Goal: Check status: Check status

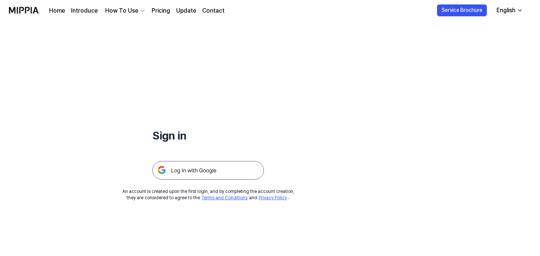
click at [212, 174] on img at bounding box center [207, 170] width 111 height 19
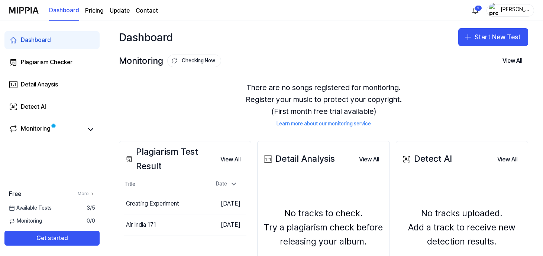
click at [62, 46] on link "Dashboard" at bounding box center [51, 40] width 95 height 18
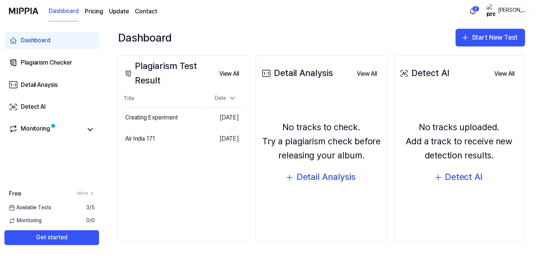
scroll to position [85, 0]
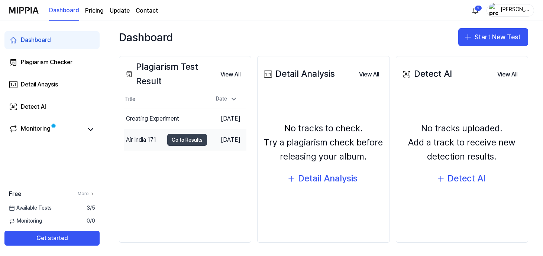
click at [187, 138] on button "Go to Results" at bounding box center [187, 140] width 40 height 12
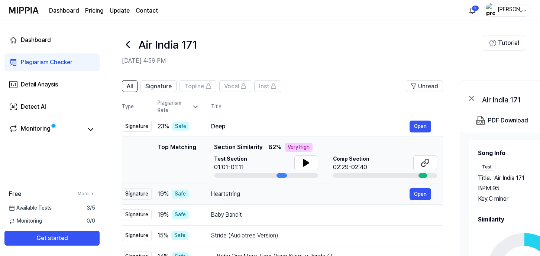
click at [263, 195] on div "Heartstring" at bounding box center [310, 194] width 198 height 9
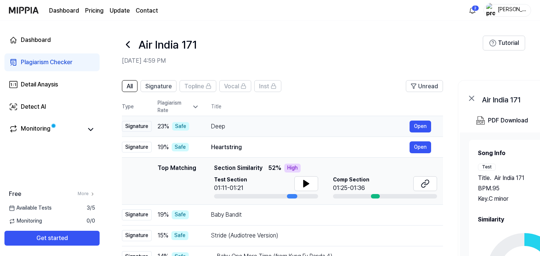
click at [288, 124] on div "Deep" at bounding box center [310, 126] width 198 height 9
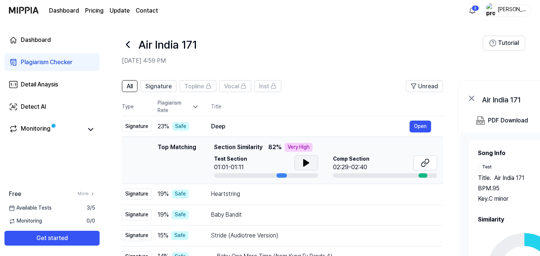
click at [302, 162] on icon at bounding box center [306, 163] width 9 height 9
click at [305, 163] on icon at bounding box center [306, 163] width 9 height 9
click at [430, 166] on button at bounding box center [425, 163] width 24 height 15
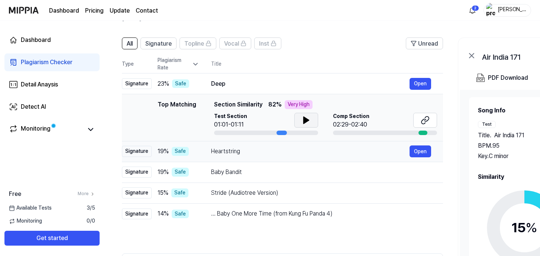
click at [303, 152] on div "Heartstring" at bounding box center [310, 151] width 198 height 9
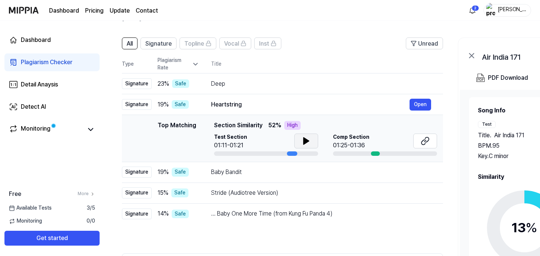
click at [305, 142] on icon at bounding box center [305, 141] width 5 height 7
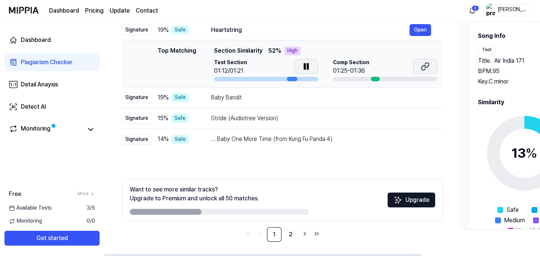
click at [427, 140] on div "... Baby One More Time (from Kung Fu Panda 4) Open" at bounding box center [321, 139] width 220 height 9
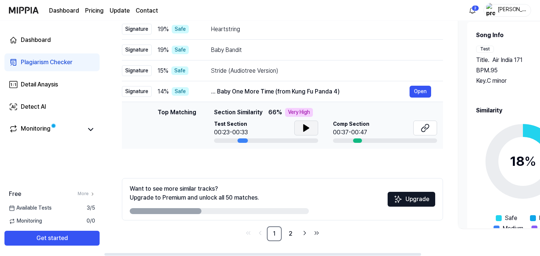
click at [304, 126] on icon at bounding box center [305, 128] width 5 height 7
click at [424, 126] on icon at bounding box center [424, 128] width 9 height 9
click at [304, 127] on icon at bounding box center [304, 128] width 1 height 6
click at [241, 65] on div "Stride (Audiotree Version) Open" at bounding box center [321, 71] width 220 height 12
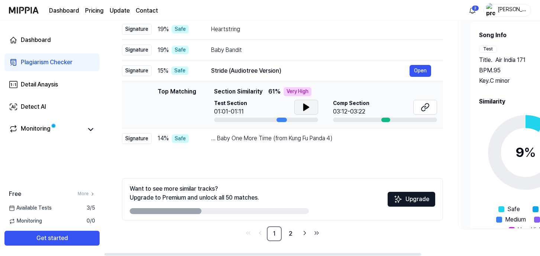
click at [299, 104] on button at bounding box center [306, 107] width 24 height 15
click at [304, 107] on icon at bounding box center [304, 107] width 1 height 6
click at [420, 108] on icon at bounding box center [424, 107] width 9 height 9
click at [417, 104] on button at bounding box center [425, 107] width 24 height 15
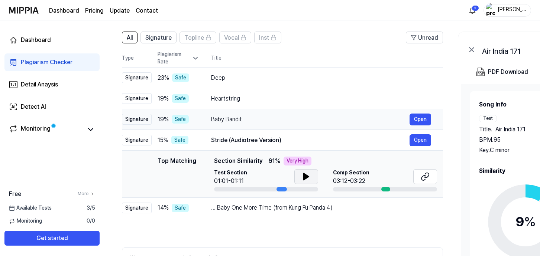
scroll to position [48, 0]
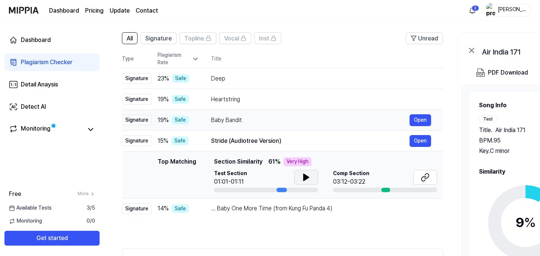
click at [294, 117] on div "Baby Bandit" at bounding box center [310, 120] width 198 height 9
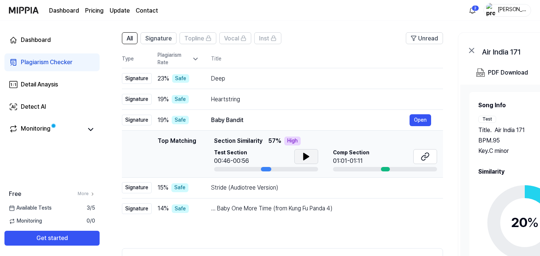
click at [305, 155] on icon at bounding box center [305, 156] width 5 height 7
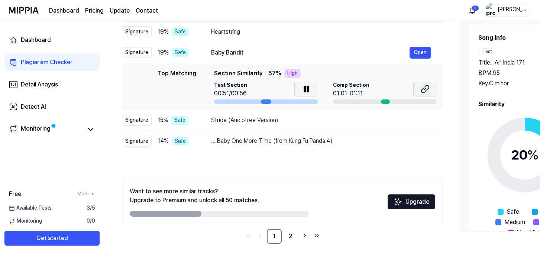
scroll to position [118, 0]
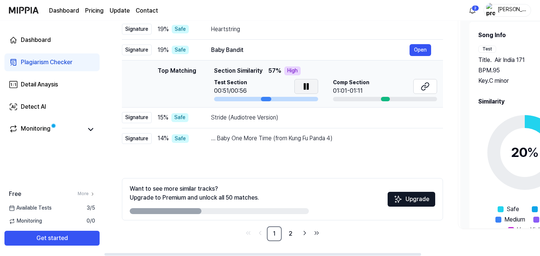
click at [304, 85] on icon at bounding box center [304, 87] width 1 height 6
click at [426, 81] on button at bounding box center [425, 86] width 24 height 15
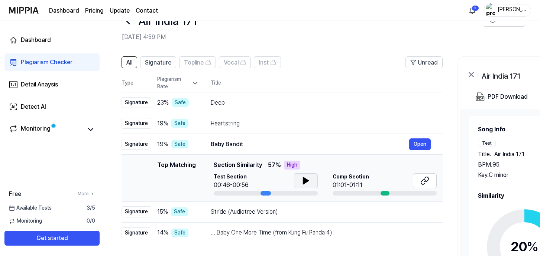
scroll to position [23, 0]
click at [278, 94] on td "Deep Open" at bounding box center [321, 103] width 244 height 21
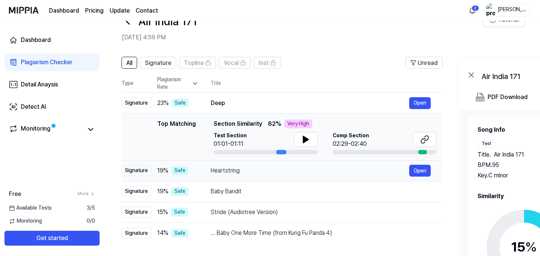
click at [269, 174] on div "Heartstring" at bounding box center [310, 170] width 198 height 9
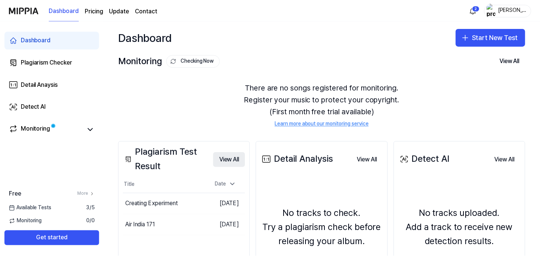
scroll to position [86, 0]
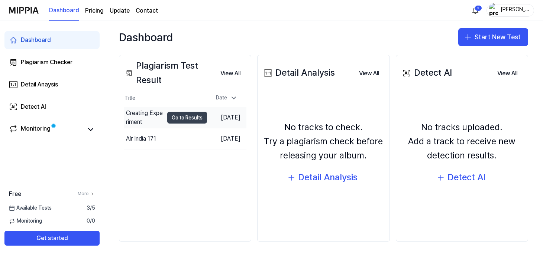
click at [189, 116] on button "Go to Results" at bounding box center [187, 118] width 40 height 12
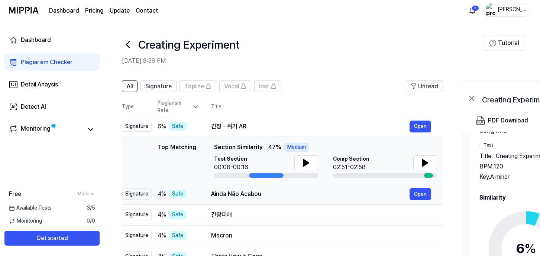
click at [266, 201] on td "Ainda Não Acabou Open" at bounding box center [321, 194] width 244 height 21
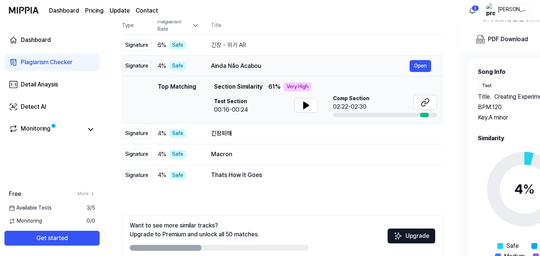
scroll to position [82, 0]
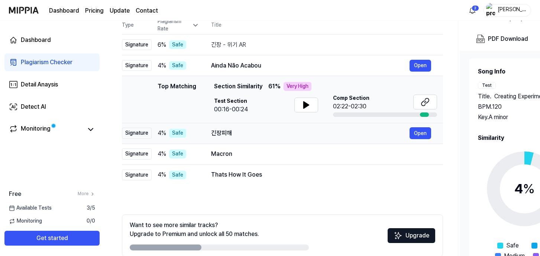
click at [291, 134] on div "긴장피해" at bounding box center [310, 133] width 198 height 9
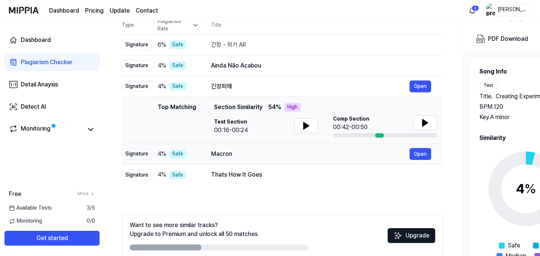
click at [289, 156] on div "Macron" at bounding box center [310, 154] width 198 height 9
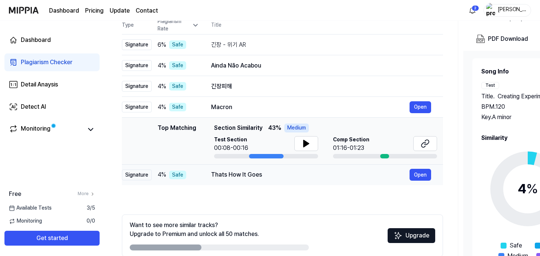
click at [289, 172] on div "Thats How It Goes" at bounding box center [310, 174] width 198 height 9
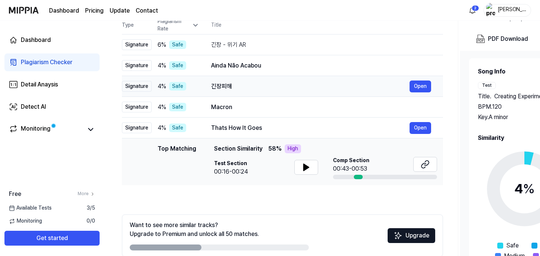
click at [282, 87] on div "긴장피해" at bounding box center [310, 86] width 198 height 9
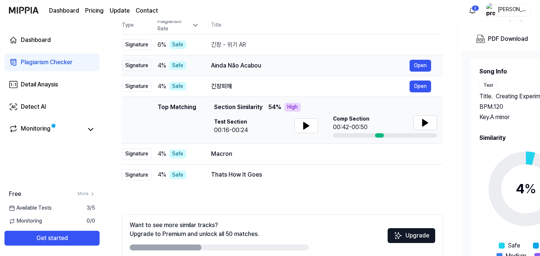
click at [276, 64] on div "Ainda Não Acabou" at bounding box center [310, 65] width 198 height 9
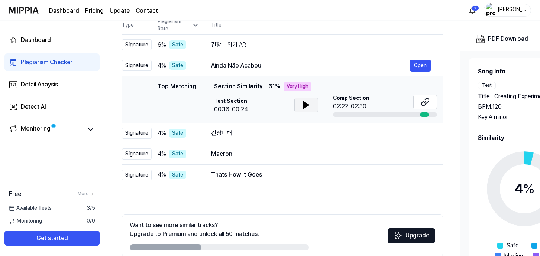
click at [304, 108] on icon at bounding box center [305, 105] width 5 height 7
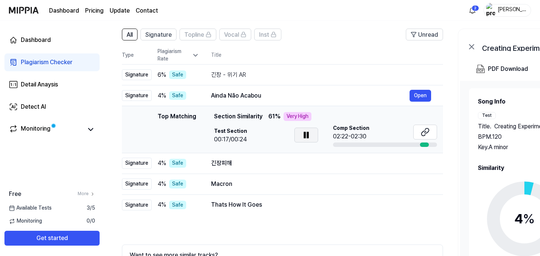
scroll to position [45, 0]
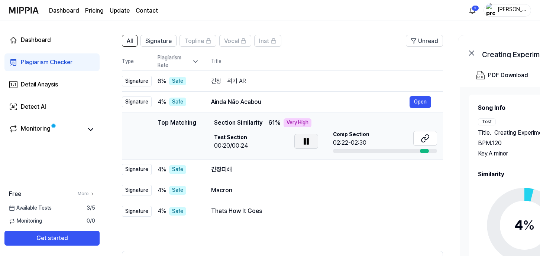
click at [306, 138] on icon at bounding box center [306, 141] width 9 height 9
click at [420, 135] on button at bounding box center [425, 138] width 24 height 15
